Goal: Task Accomplishment & Management: Use online tool/utility

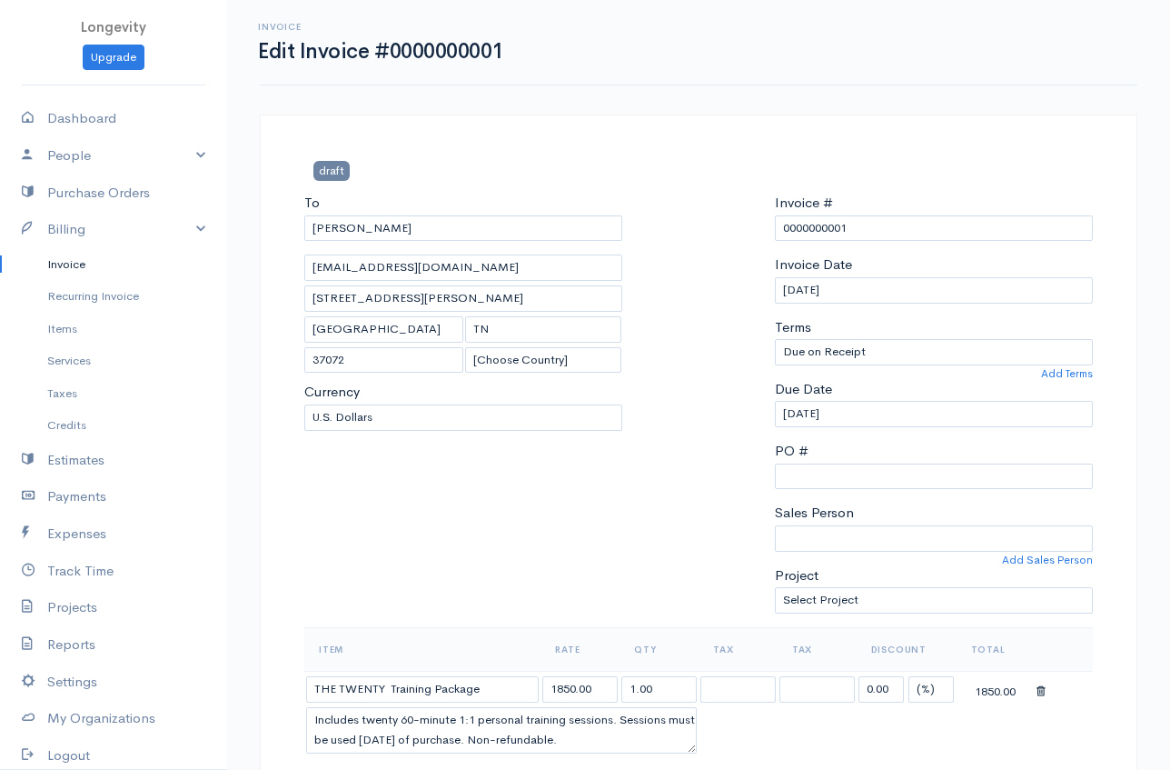
select select "[GEOGRAPHIC_DATA]"
click at [67, 538] on link "Expenses" at bounding box center [113, 533] width 227 height 37
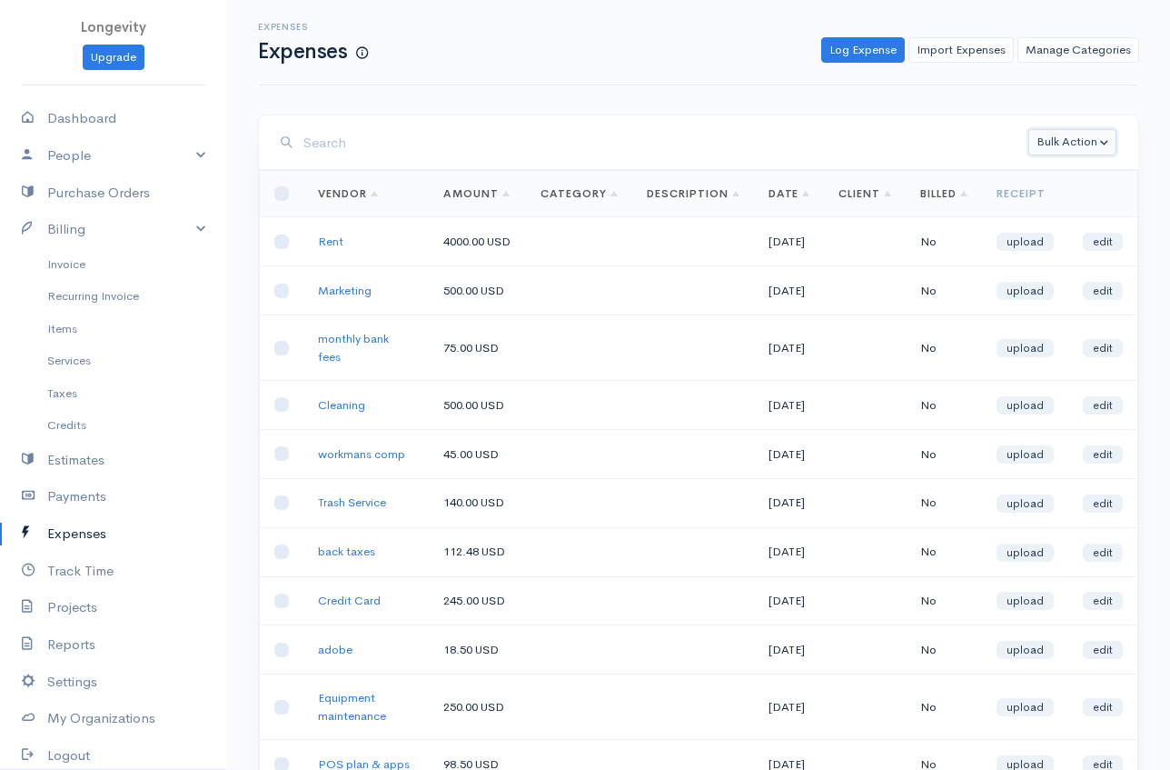
click at [1094, 145] on button "Bulk Action" at bounding box center [1073, 142] width 88 height 26
click at [1118, 214] on link "Convert to Invoice" at bounding box center [1103, 211] width 157 height 32
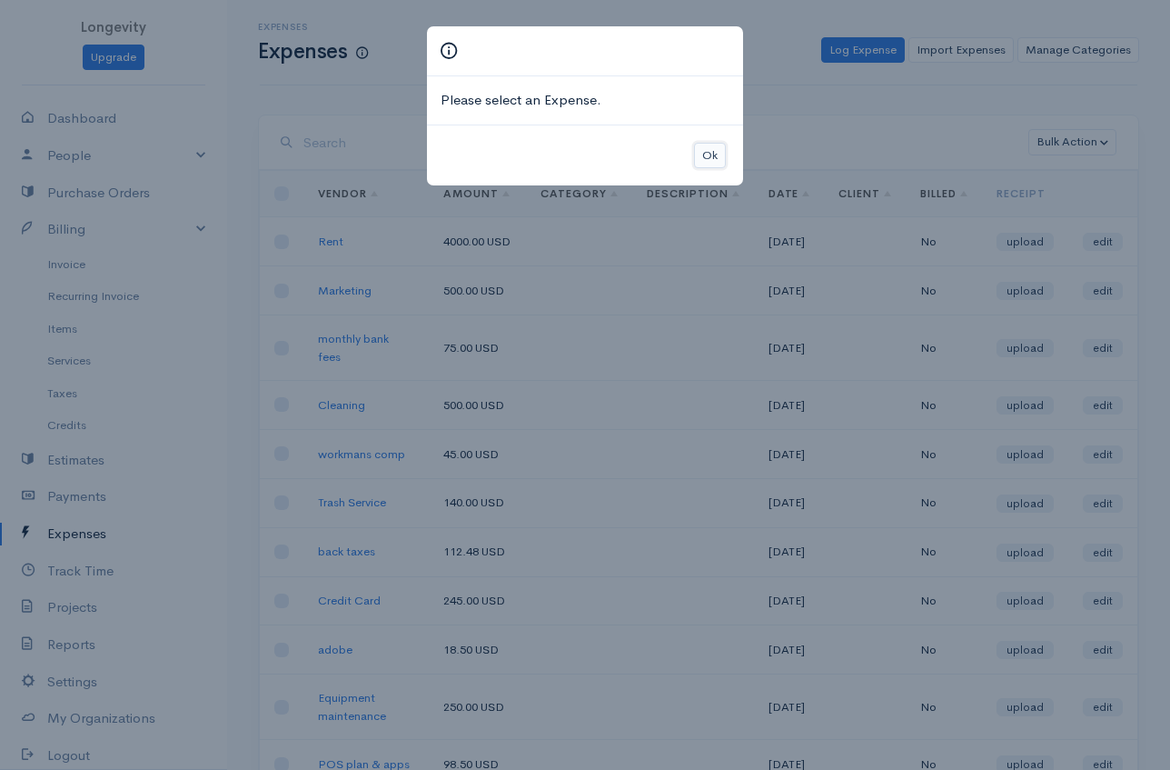
click at [702, 153] on button "Ok" at bounding box center [710, 156] width 32 height 26
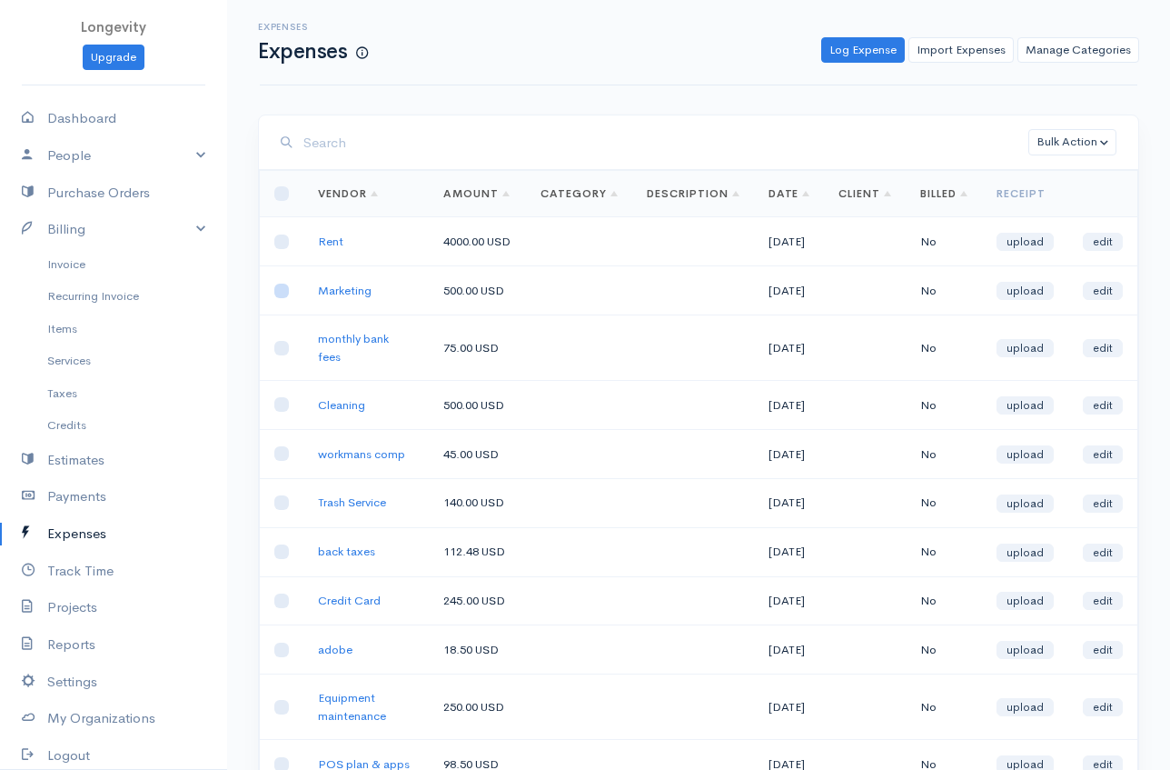
click at [282, 298] on input "checkbox" at bounding box center [281, 290] width 15 height 15
checkbox input "true"
click at [1096, 133] on button "Bulk Action" at bounding box center [1073, 142] width 88 height 26
click at [1101, 204] on link "Convert to Invoice" at bounding box center [1103, 211] width 157 height 32
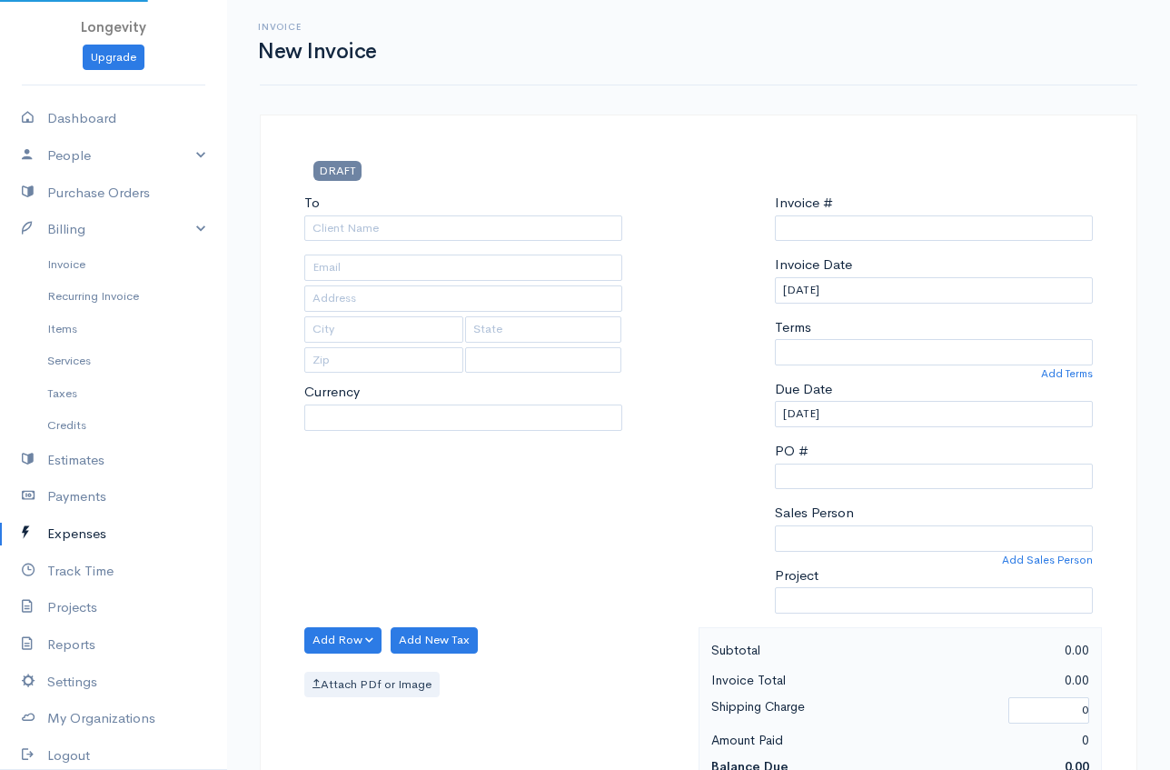
type input "0000000002"
select select "[GEOGRAPHIC_DATA]"
select select "USD"
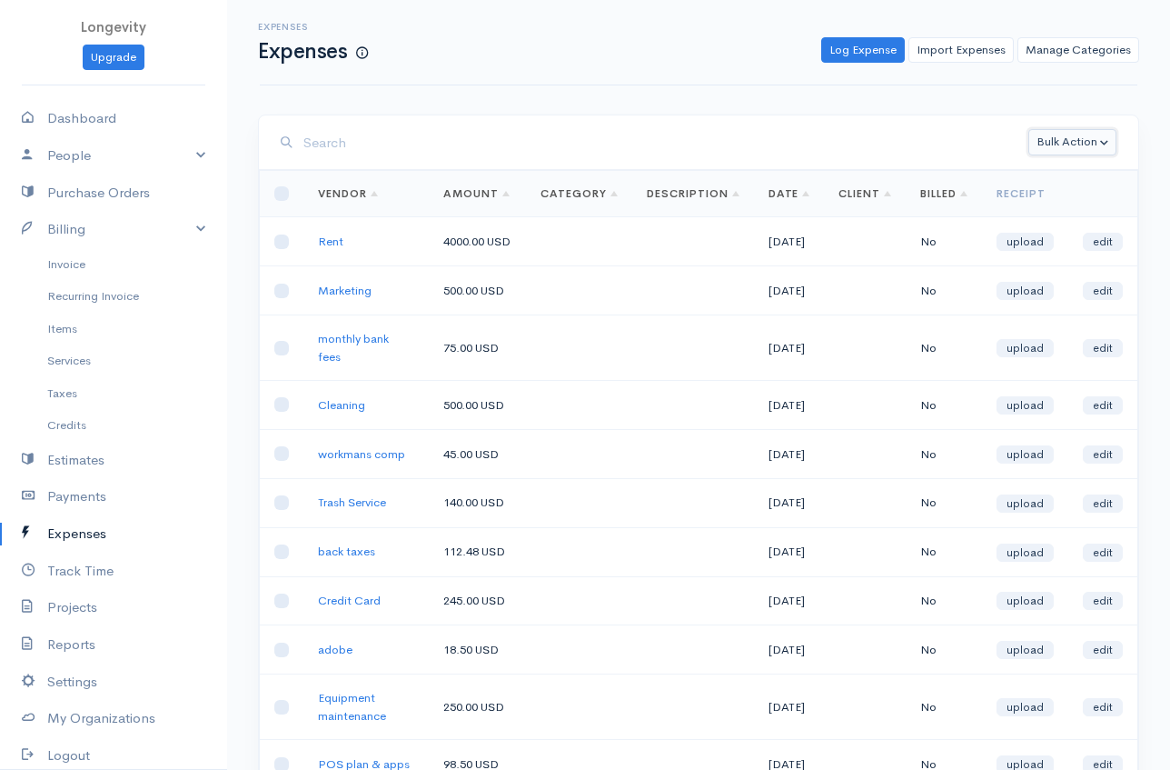
click at [1062, 142] on button "Bulk Action" at bounding box center [1073, 142] width 88 height 26
click at [803, 144] on input "search" at bounding box center [665, 142] width 725 height 37
click at [635, 68] on div "Expenses Expenses Log Expense Import Expenses Manage Categories Action New Expe…" at bounding box center [699, 42] width 878 height 85
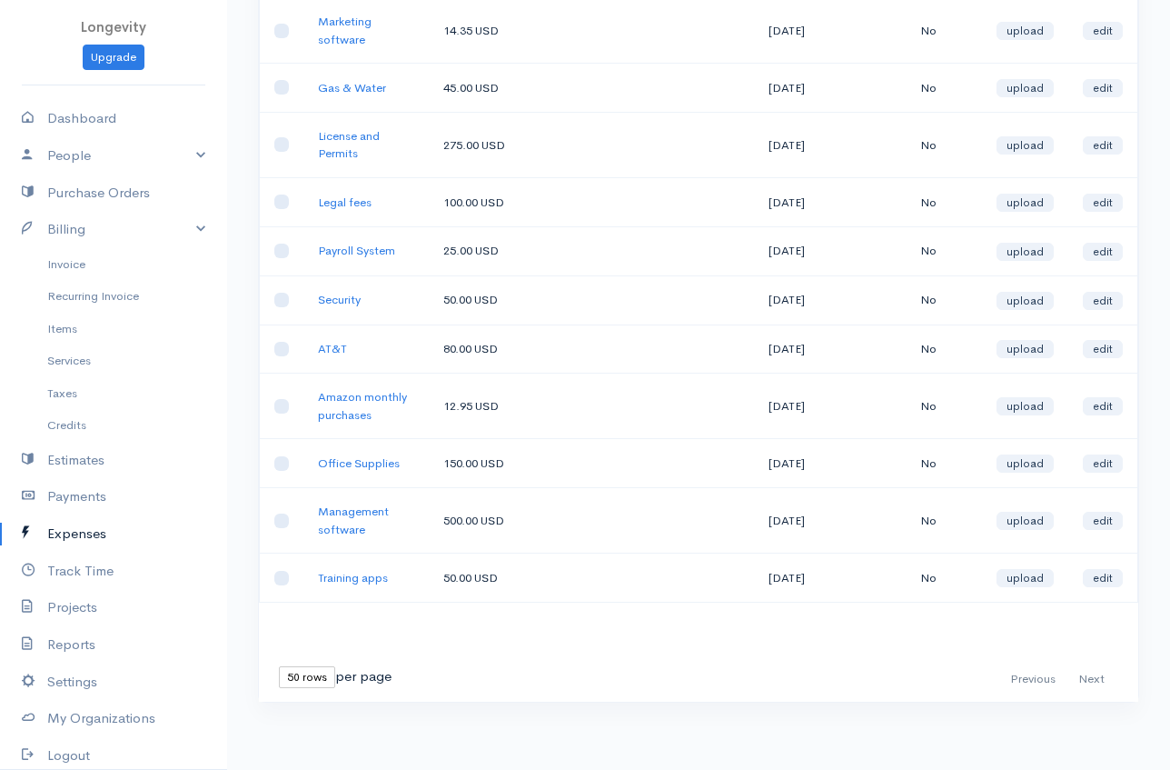
scroll to position [1576, 0]
